Goal: Task Accomplishment & Management: Use online tool/utility

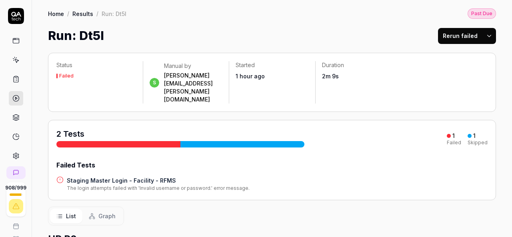
click at [90, 176] on h4 "Staging Master Login - Facility - RFMS" at bounding box center [158, 180] width 183 height 8
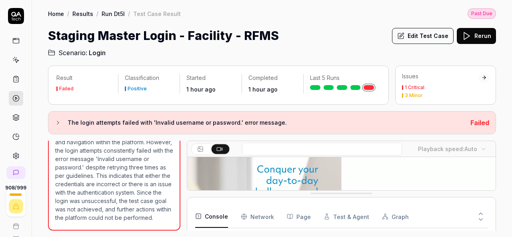
click at [430, 33] on button "Edit Test Case" at bounding box center [423, 36] width 62 height 16
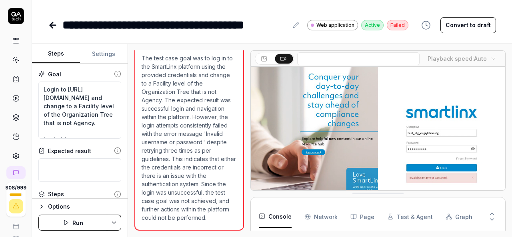
scroll to position [395, 0]
type textarea "*"
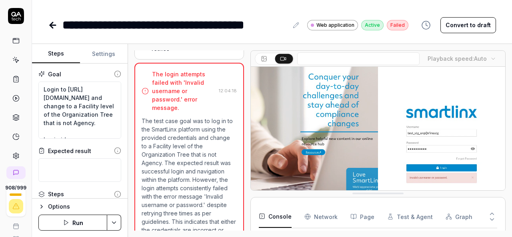
scroll to position [315, 0]
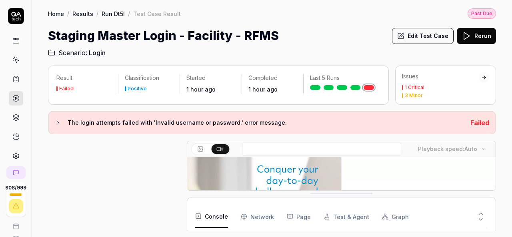
scroll to position [401, 0]
